Goal: Contribute content

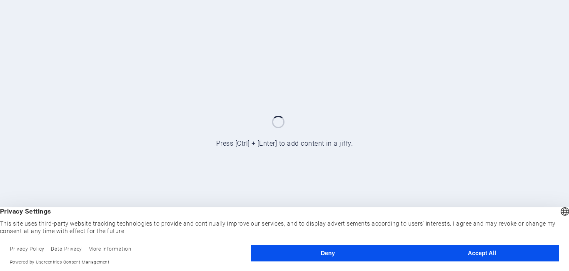
click at [454, 257] on button "Accept All" at bounding box center [482, 253] width 154 height 17
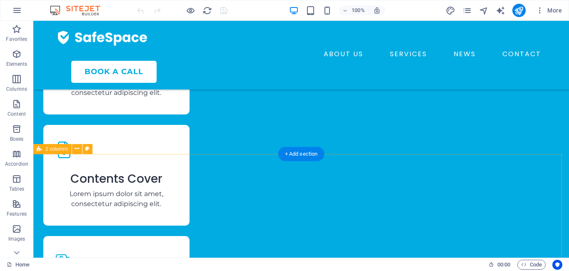
scroll to position [1541, 0]
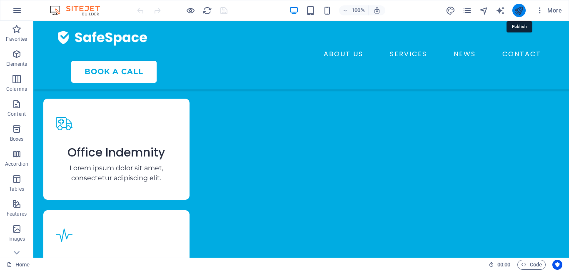
click at [520, 10] on icon "publish" at bounding box center [519, 11] width 10 height 10
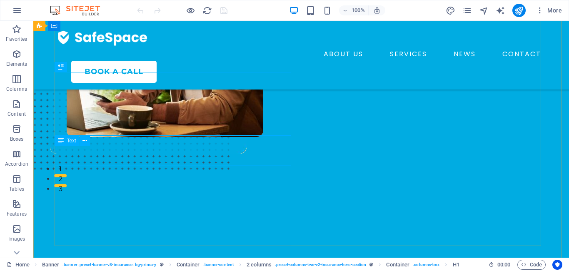
scroll to position [83, 0]
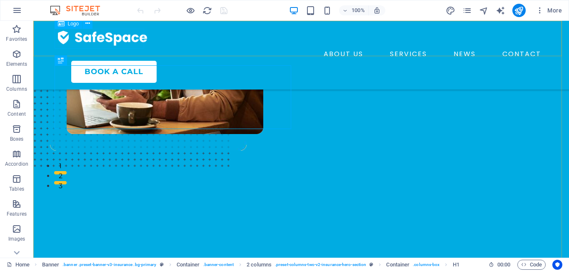
click at [93, 42] on div at bounding box center [301, 37] width 487 height 20
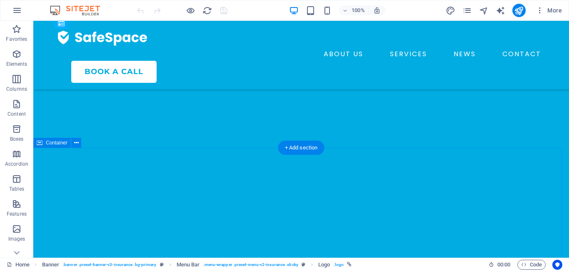
scroll to position [250, 0]
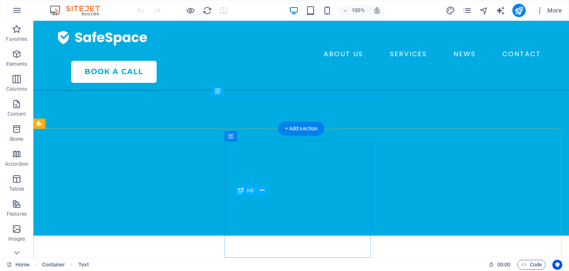
scroll to position [375, 0]
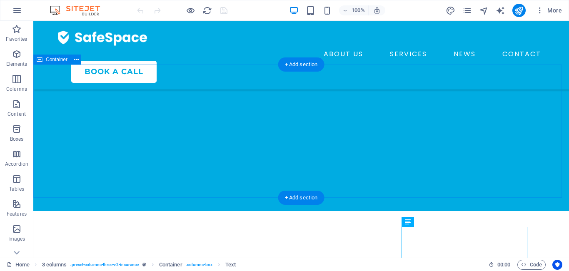
scroll to position [292, 0]
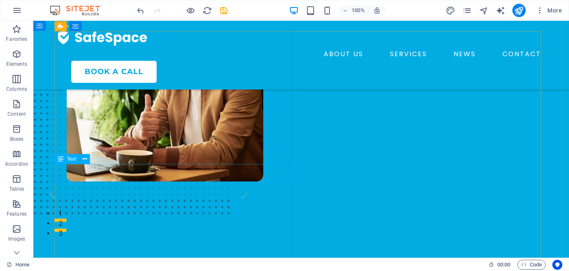
scroll to position [83, 0]
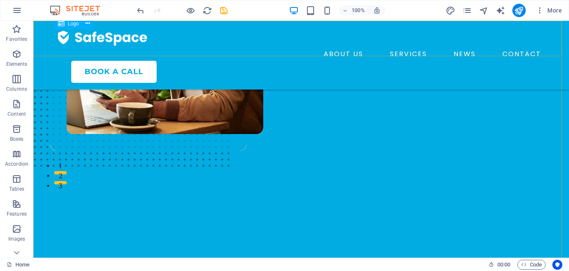
click at [87, 35] on div at bounding box center [301, 37] width 487 height 20
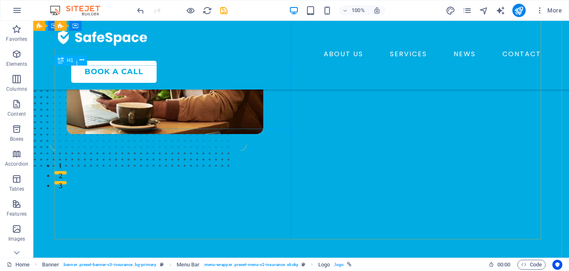
click at [125, 85] on div "Insuring More Responsibly" at bounding box center [176, 52] width 237 height 64
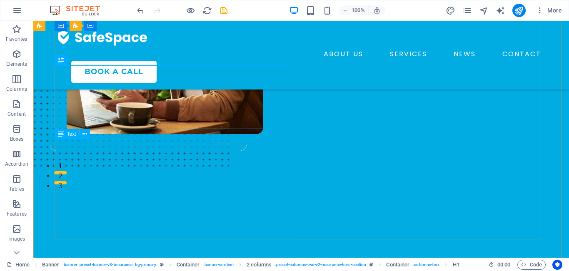
click at [155, 115] on div "Lorem ipsum dolor sit amet, consectetur adipiss consectetur adipiscing elit ips…" at bounding box center [176, 105] width 237 height 20
click at [149, 115] on div "Lorem ipsum dolor sit amet, consectetur adipiss consectetur adipiscing elit ips…" at bounding box center [176, 105] width 237 height 20
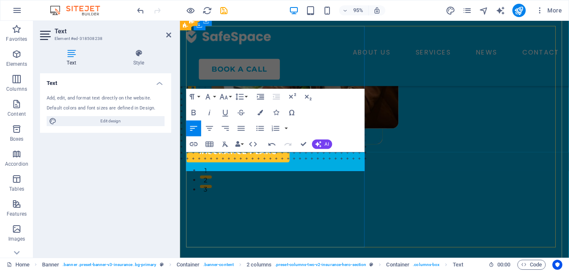
click at [321, 133] on span "Get the Best Insurance Plan with 100% guranteed cashback on your Premium with o…" at bounding box center [270, 124] width 166 height 18
click at [322, 142] on button "AI" at bounding box center [322, 145] width 20 height 10
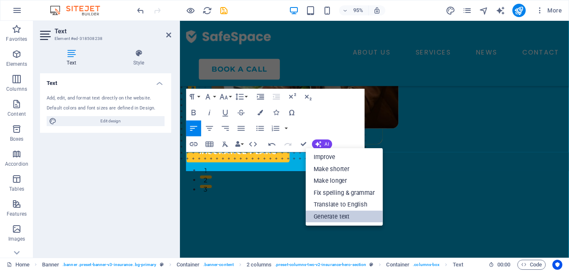
click at [351, 214] on link "Generate text" at bounding box center [344, 217] width 77 height 12
select select "English"
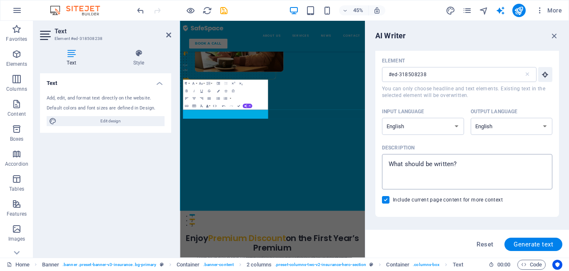
scroll to position [0, 0]
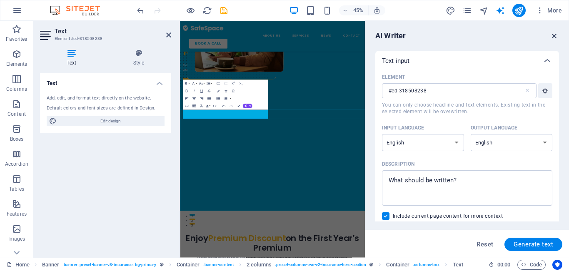
click at [555, 33] on icon "button" at bounding box center [554, 35] width 9 height 9
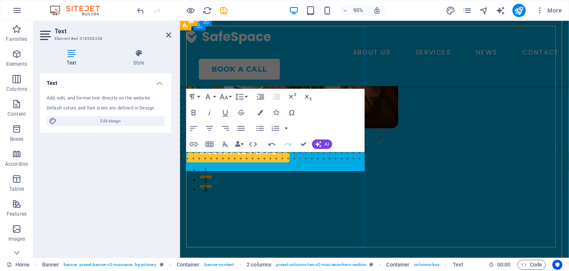
click at [336, 133] on span "." at bounding box center [335, 129] width 1 height 8
drag, startPoint x: 340, startPoint y: 174, endPoint x: 187, endPoint y: 165, distance: 152.7
click at [187, 135] on p "Get the Best Insurance Plan with 100% Guranteed cashback on your Premium with o…" at bounding box center [283, 125] width 192 height 20
copy p "Get the Best Insurance Plan with 100% Guranteed cashback on your Premium with o…"
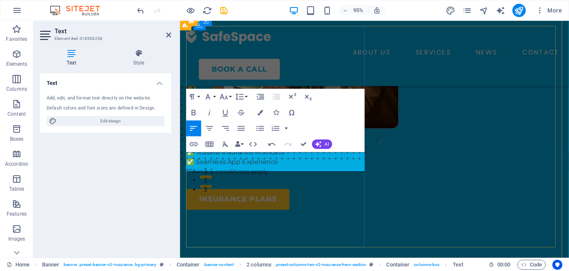
scroll to position [58, 0]
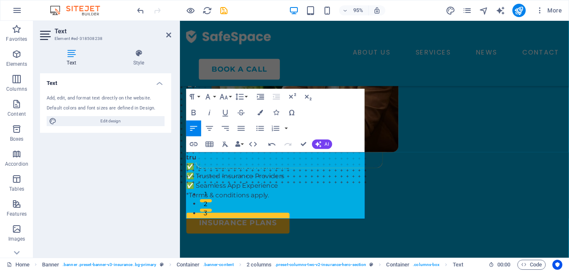
click at [142, 184] on div "Text Add, edit, and format text directly on the website. Default colors and fon…" at bounding box center [105, 162] width 131 height 178
click at [517, 11] on icon "publish" at bounding box center [519, 11] width 10 height 10
